Goal: Transaction & Acquisition: Purchase product/service

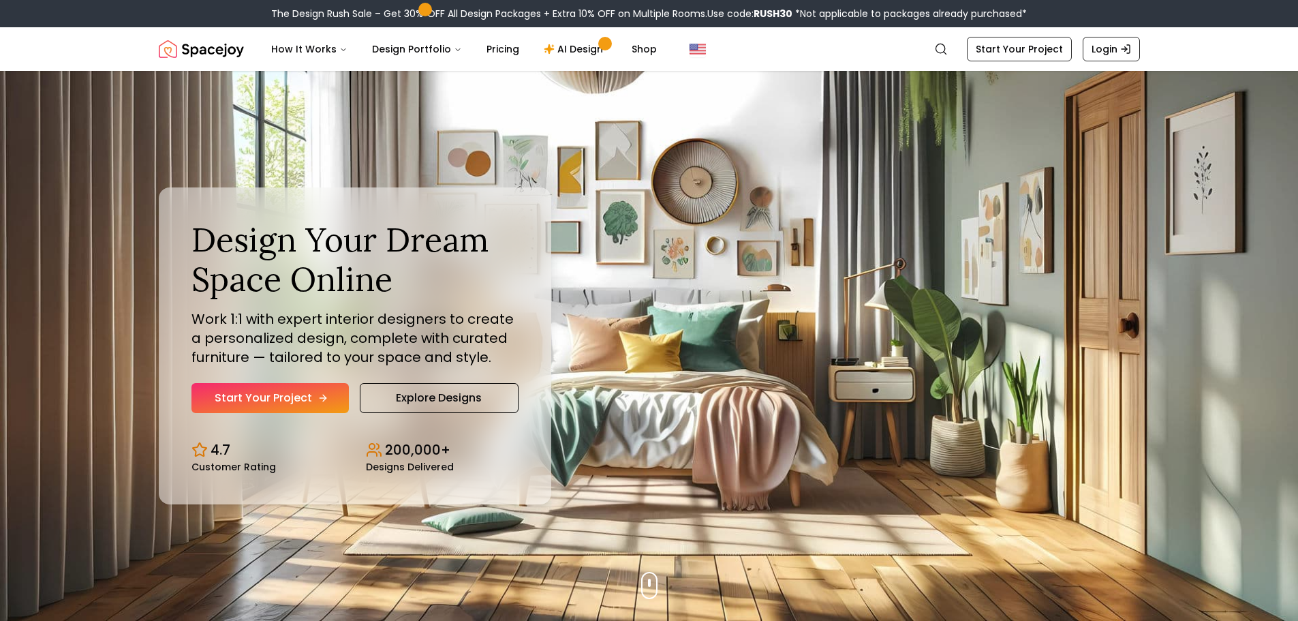
click at [251, 410] on link "Start Your Project" at bounding box center [269, 398] width 157 height 30
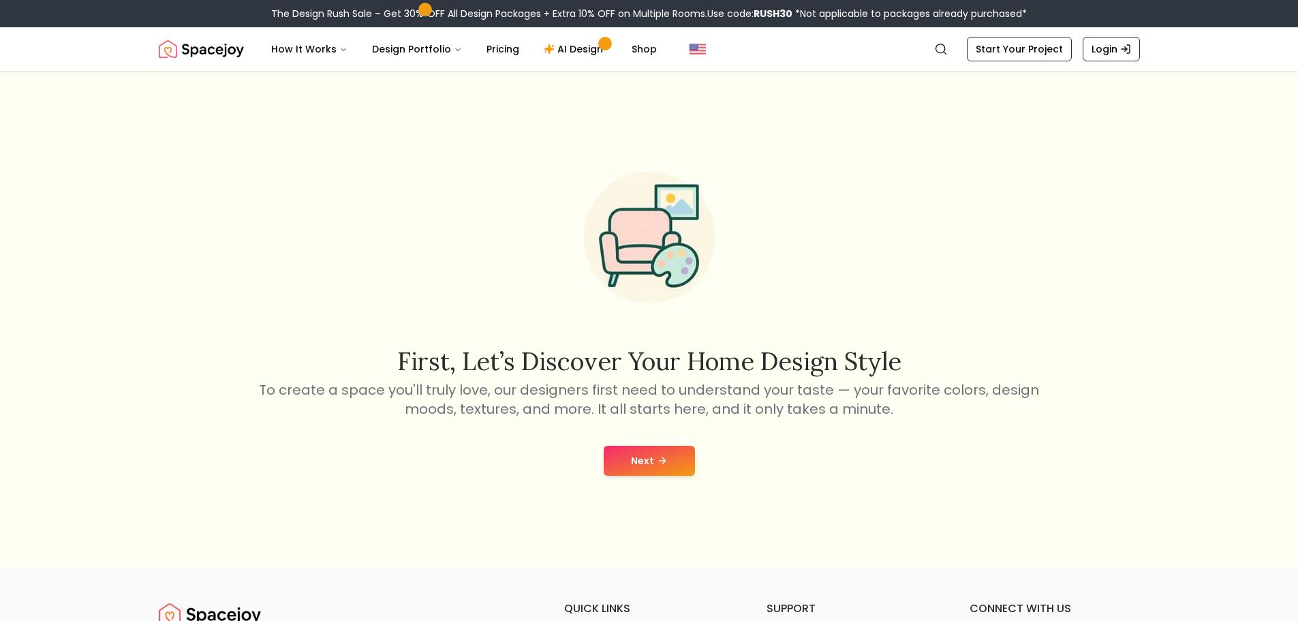
click at [634, 458] on button "Next" at bounding box center [649, 461] width 91 height 30
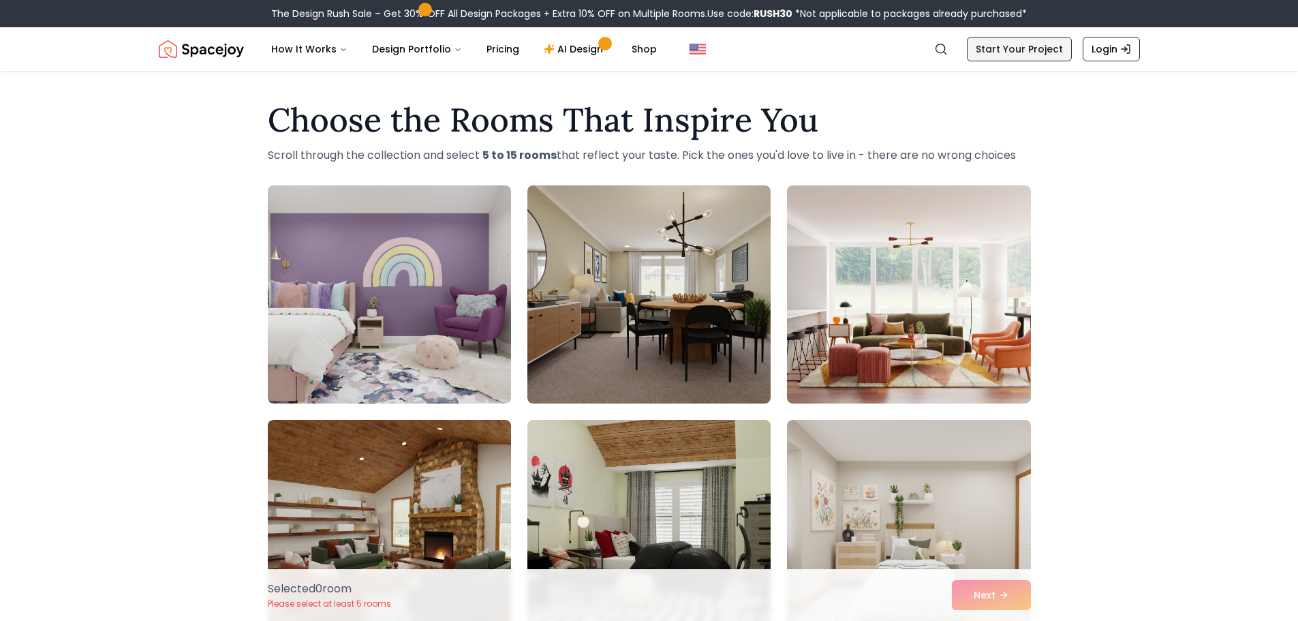
click at [1013, 55] on link "Start Your Project" at bounding box center [1019, 49] width 105 height 25
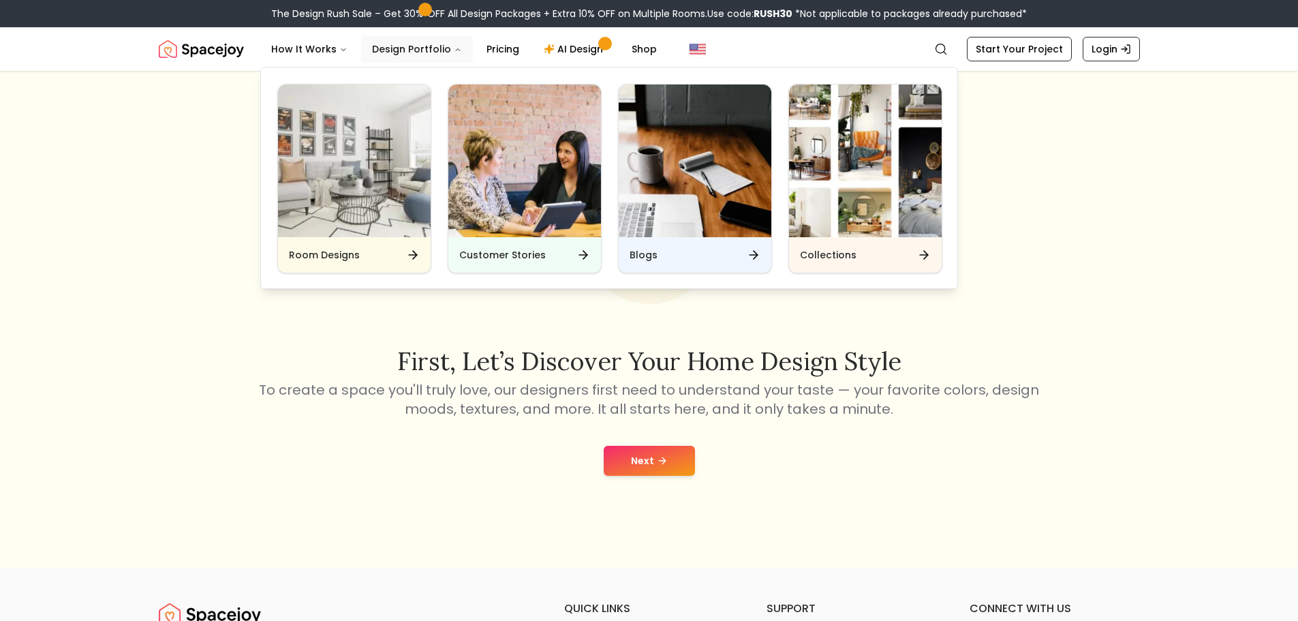
click at [414, 55] on button "Design Portfolio" at bounding box center [417, 48] width 112 height 27
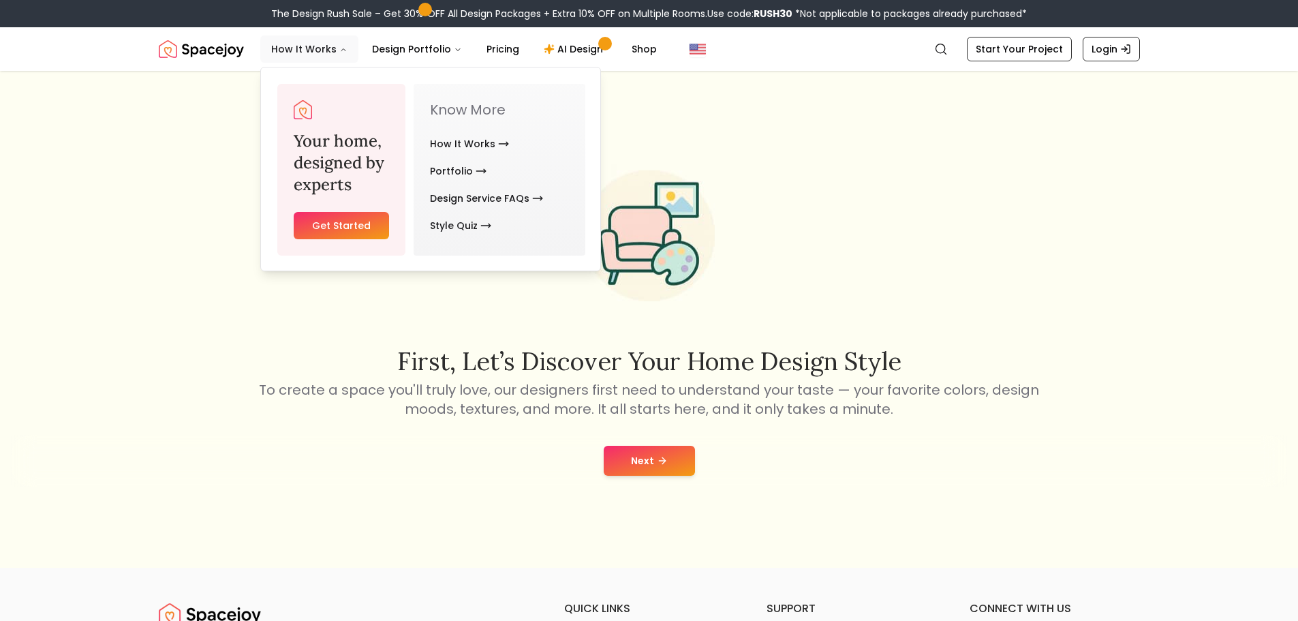
click at [283, 55] on button "How It Works" at bounding box center [309, 48] width 98 height 27
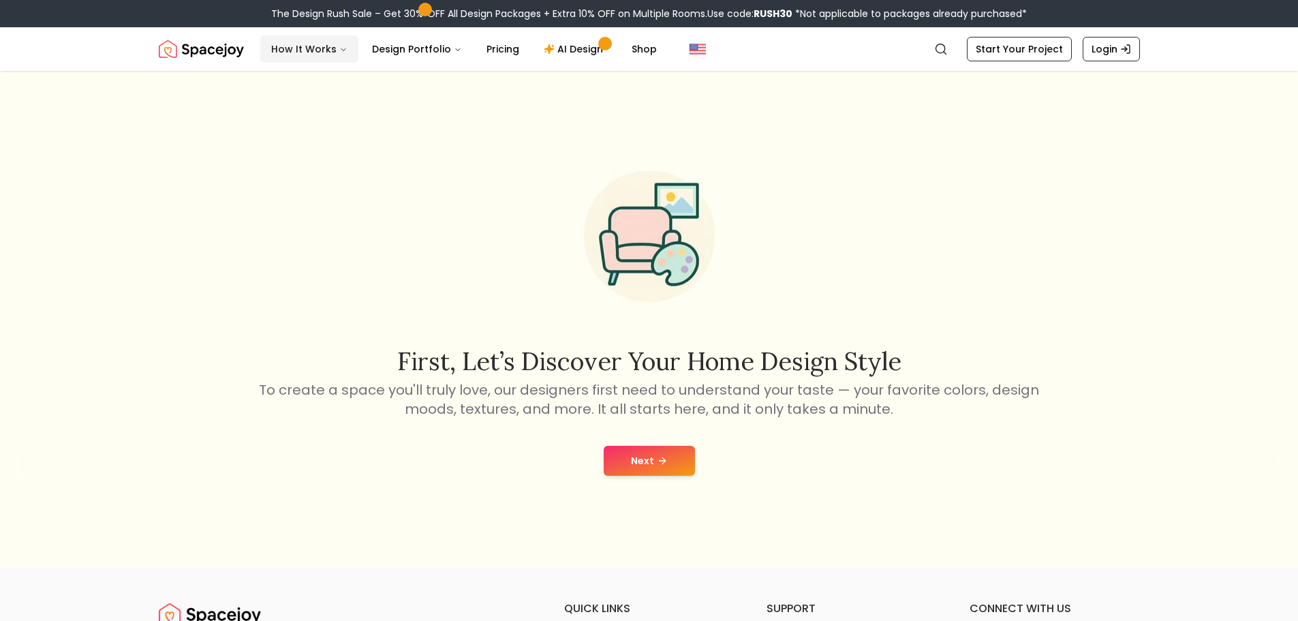
click at [329, 50] on button "How It Works" at bounding box center [309, 48] width 98 height 27
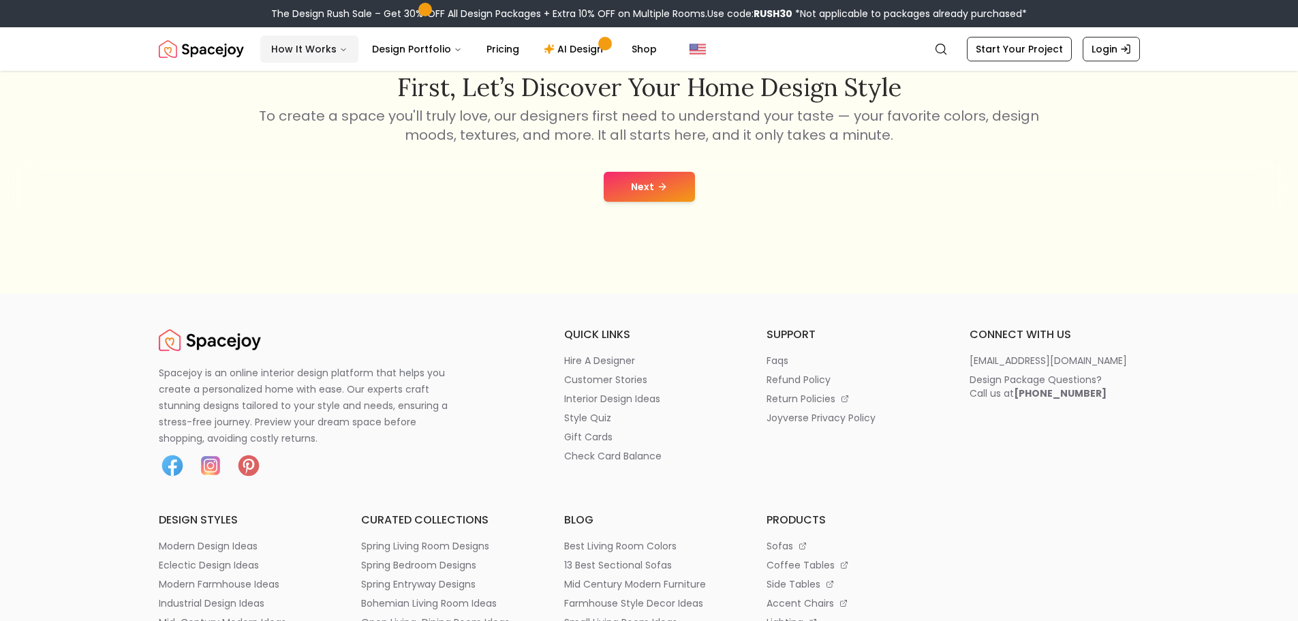
scroll to position [273, 0]
click at [619, 189] on button "Next" at bounding box center [649, 188] width 91 height 30
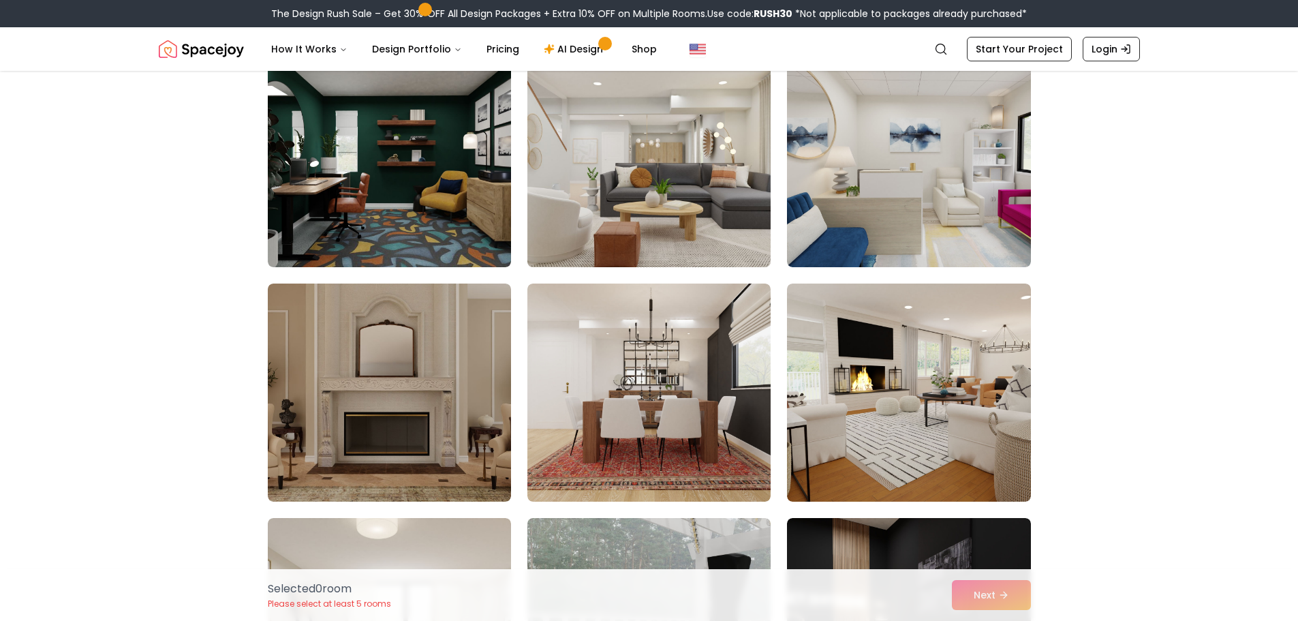
click at [643, 186] on img at bounding box center [649, 158] width 256 height 229
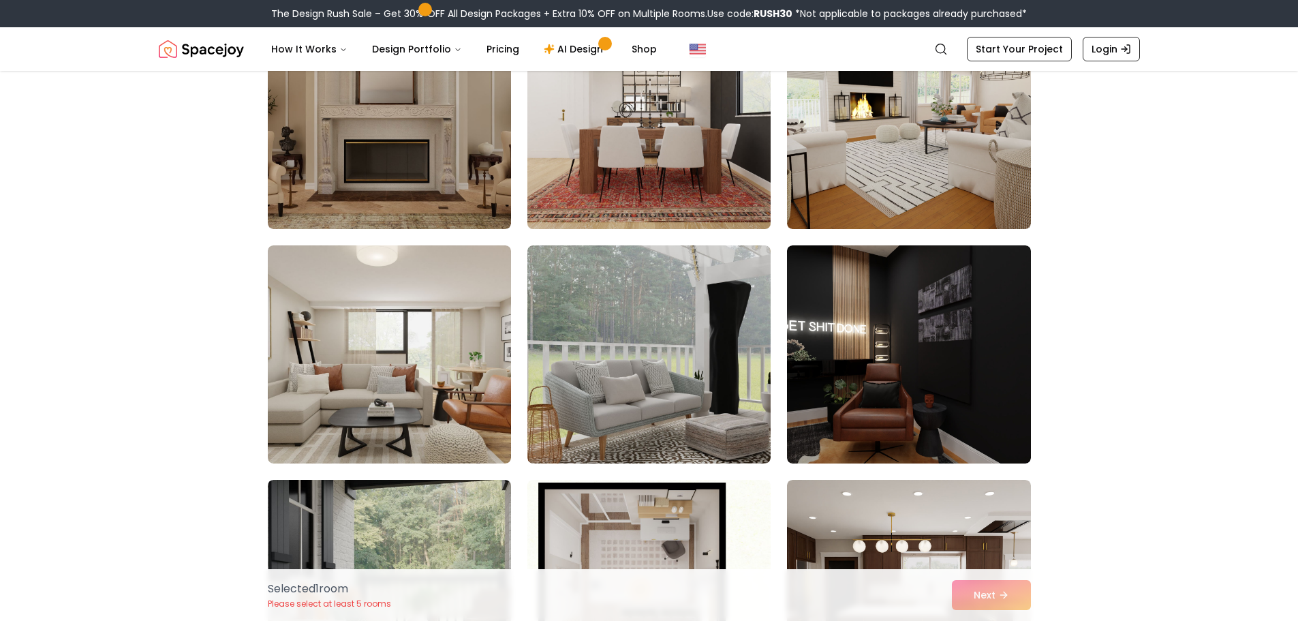
click at [567, 140] on img at bounding box center [649, 119] width 256 height 229
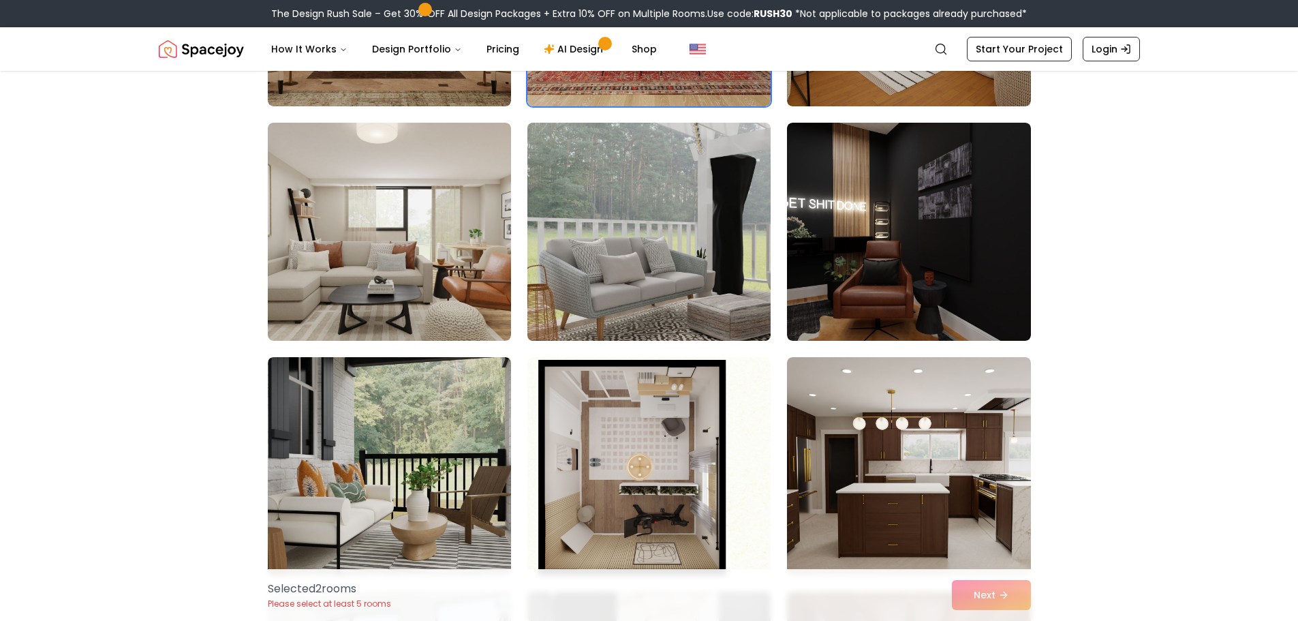
scroll to position [681, 0]
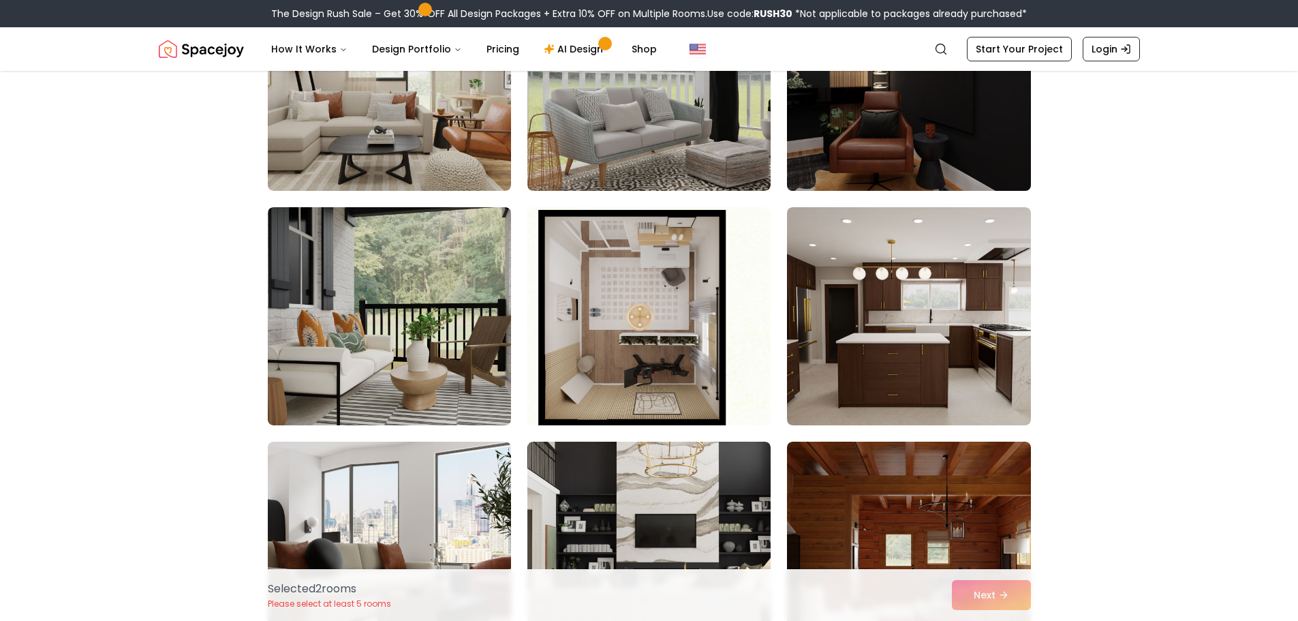
click at [816, 148] on img at bounding box center [909, 81] width 256 height 229
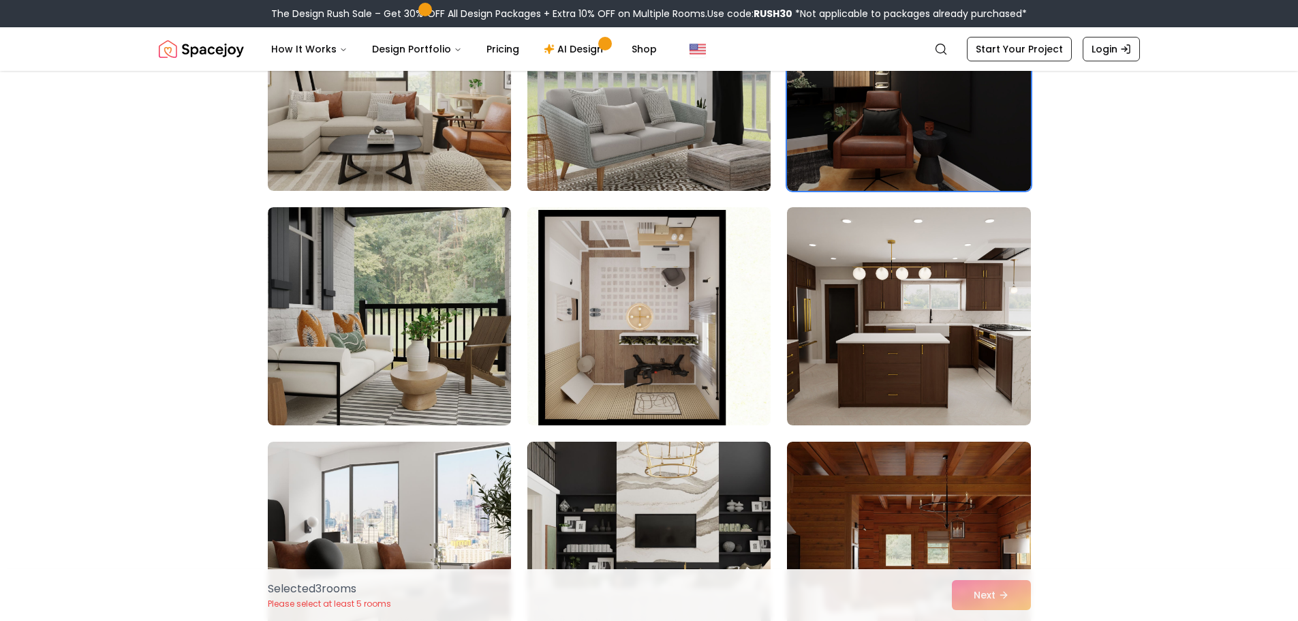
click at [600, 156] on img at bounding box center [649, 81] width 256 height 229
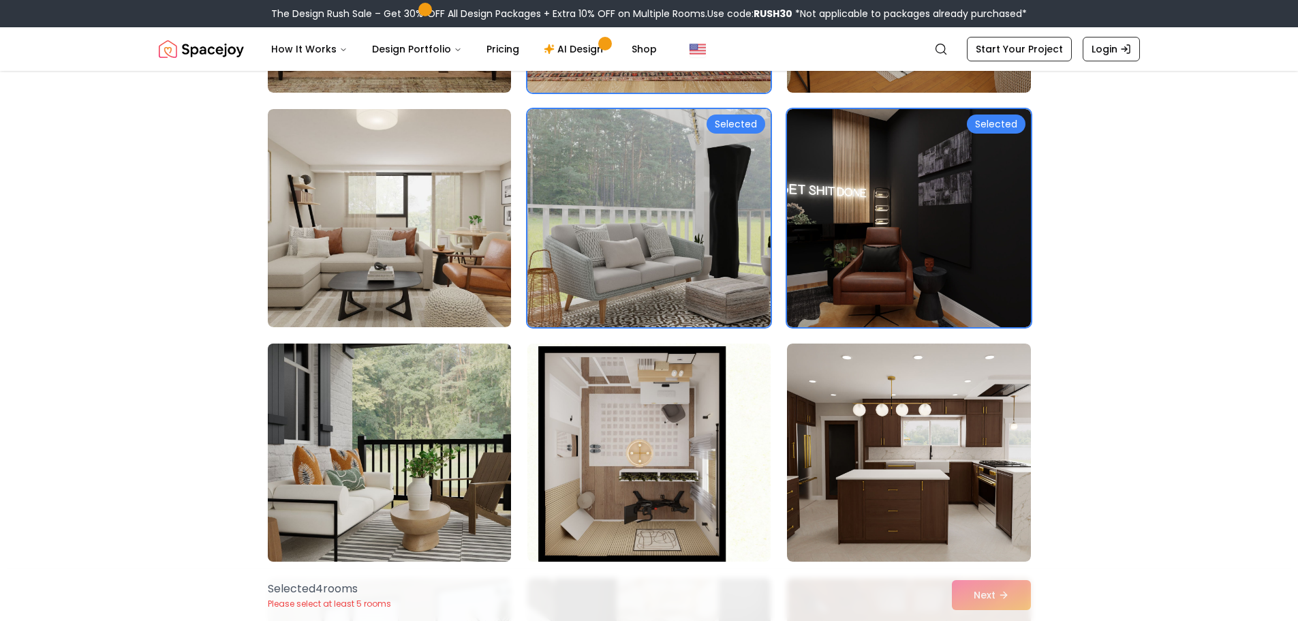
click at [418, 237] on img at bounding box center [389, 218] width 243 height 218
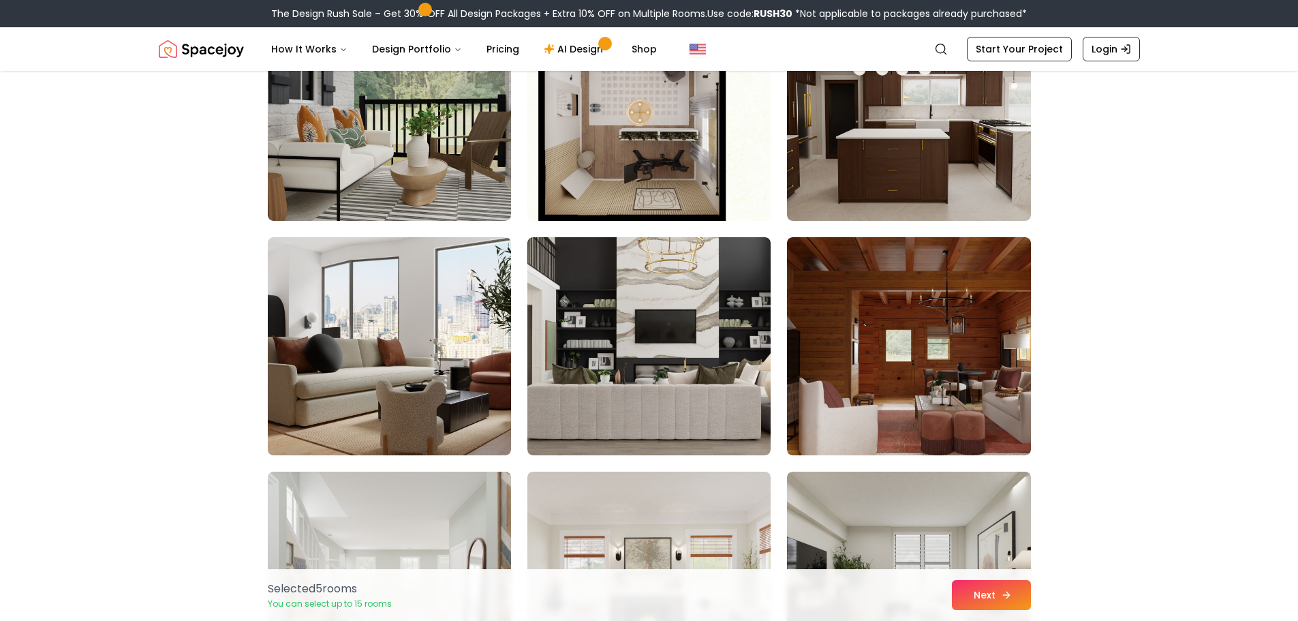
click at [990, 606] on button "Next" at bounding box center [991, 595] width 79 height 30
